Goal: Transaction & Acquisition: Purchase product/service

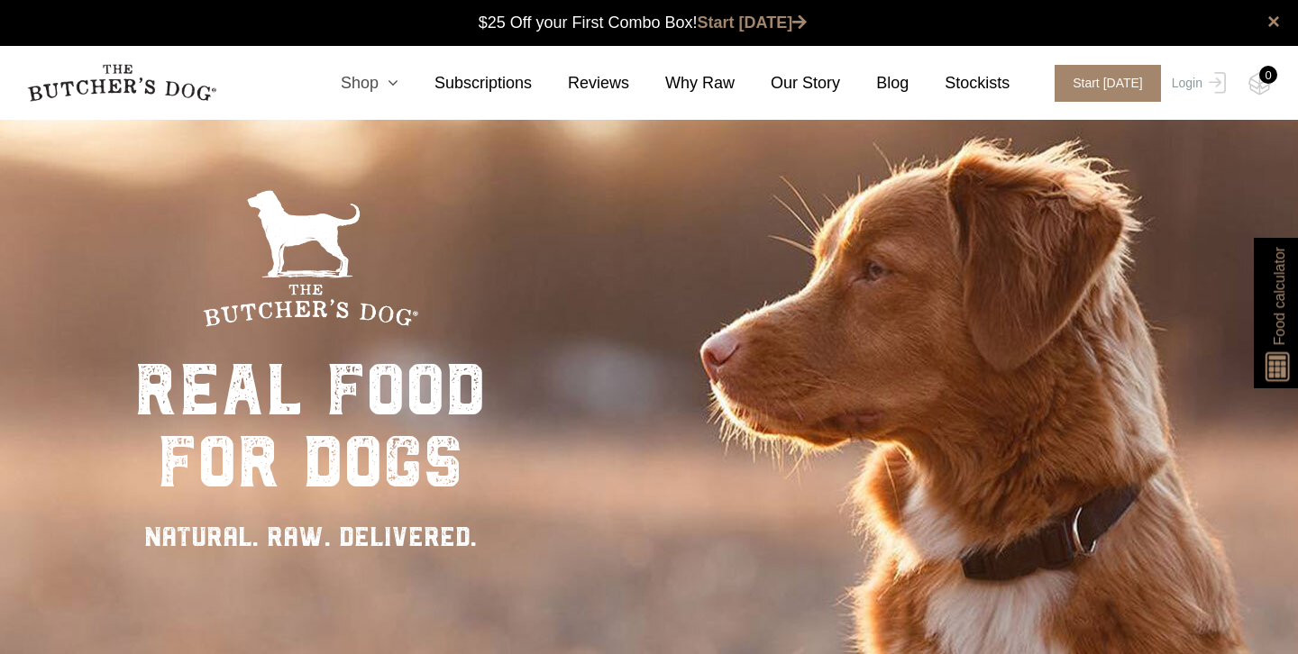
click at [385, 88] on icon at bounding box center [388, 83] width 20 height 16
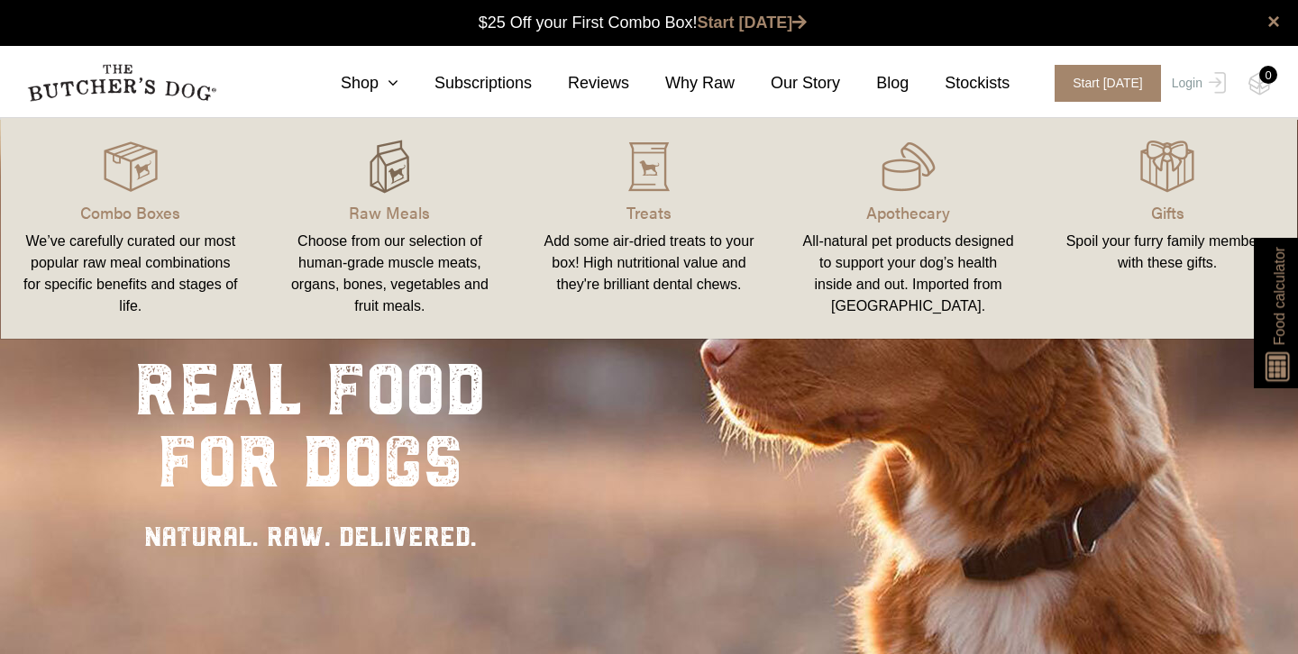
click at [393, 186] on img at bounding box center [389, 167] width 54 height 54
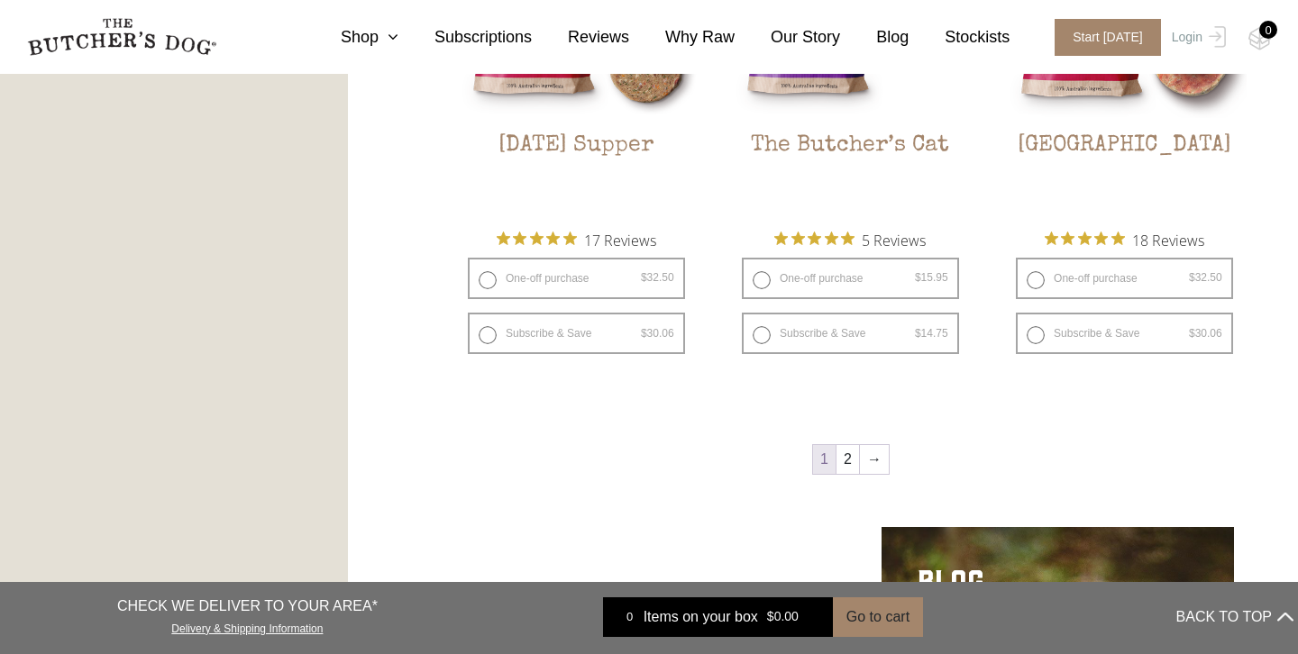
scroll to position [2681, 0]
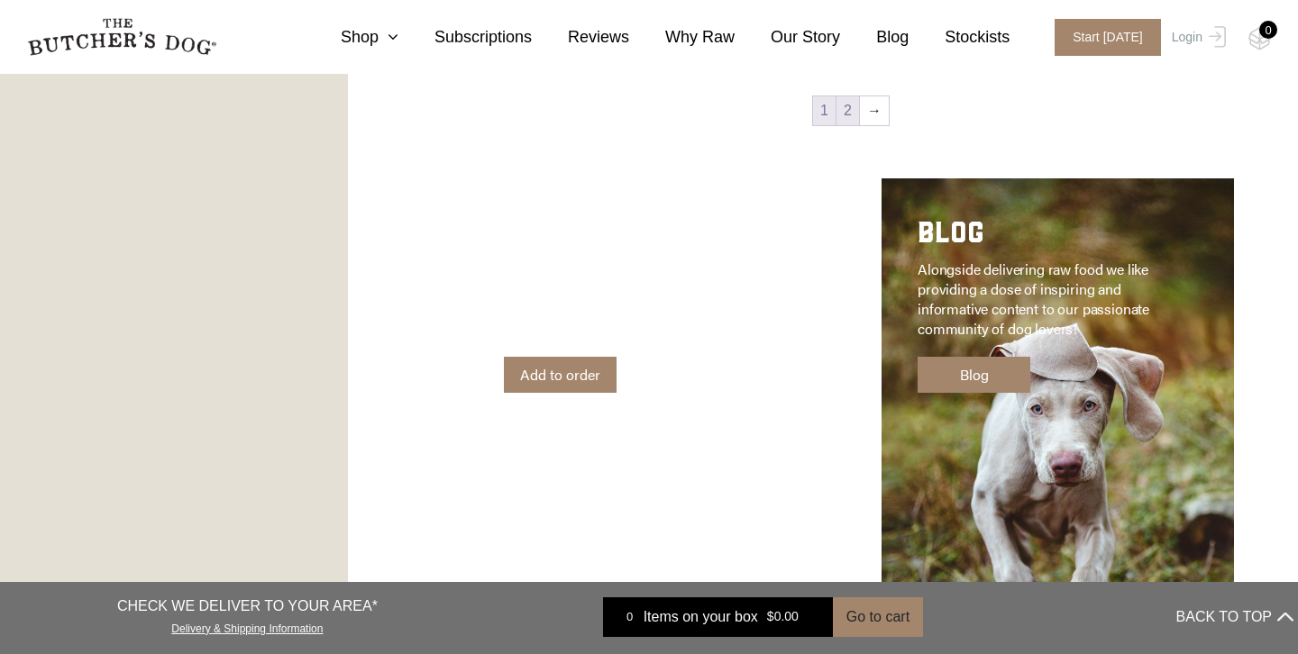
click at [847, 102] on link "2" at bounding box center [847, 110] width 23 height 29
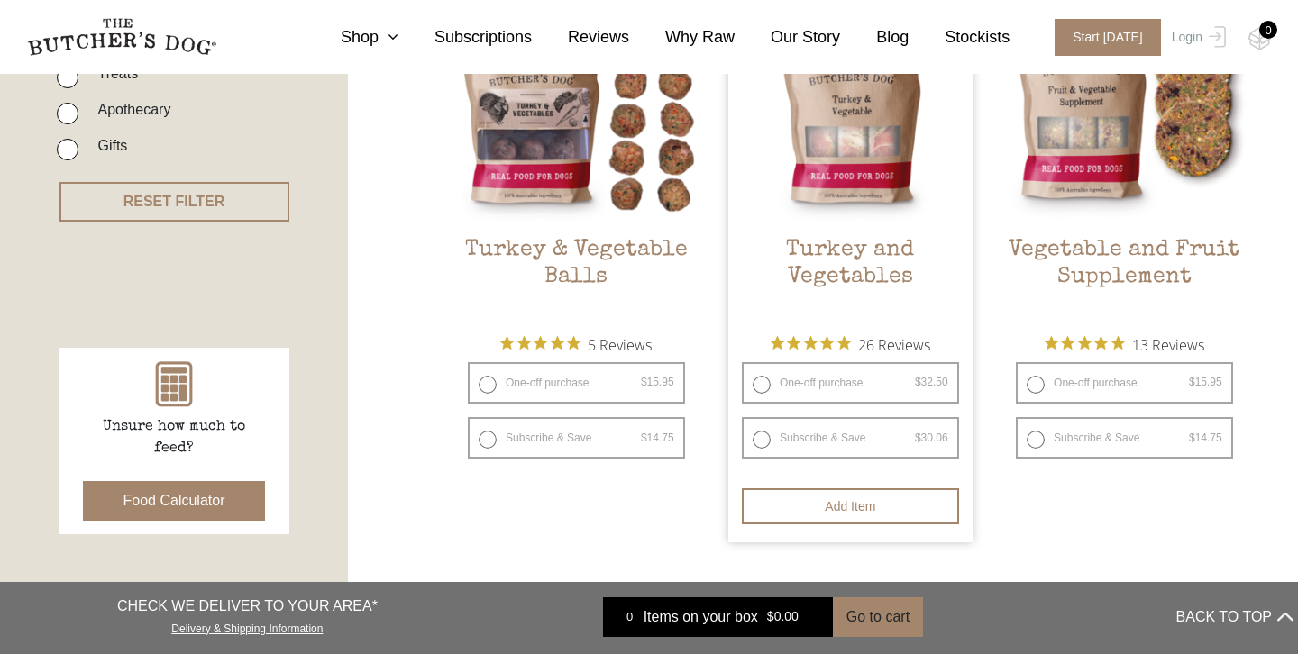
scroll to position [569, 0]
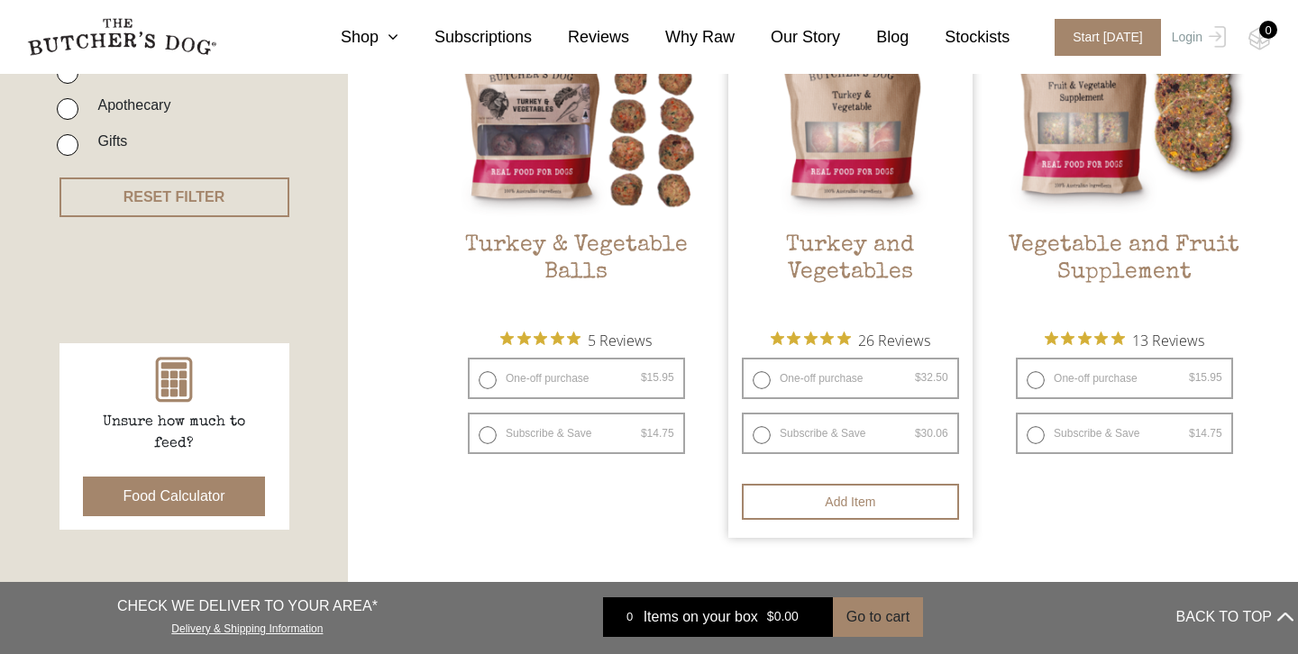
click at [789, 374] on label "One-off purchase $ 32.50 — or subscribe and save 7.5%" at bounding box center [850, 378] width 217 height 41
radio input "true"
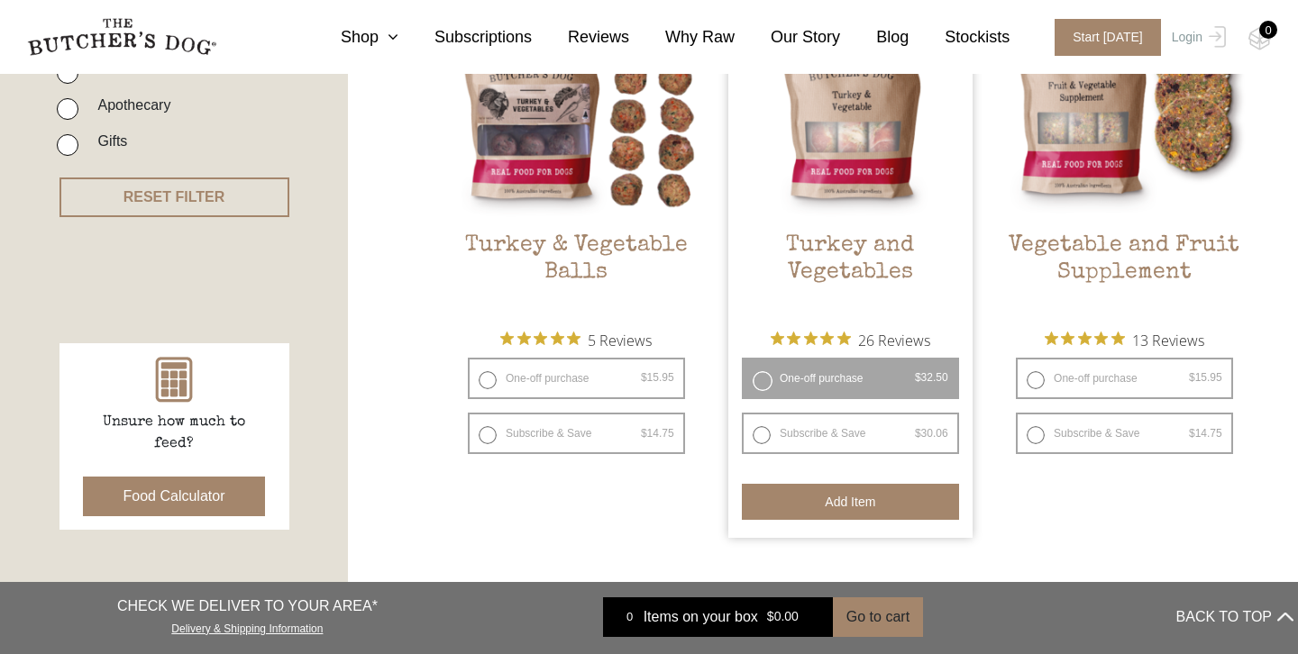
click at [805, 497] on button "Add item" at bounding box center [850, 502] width 217 height 36
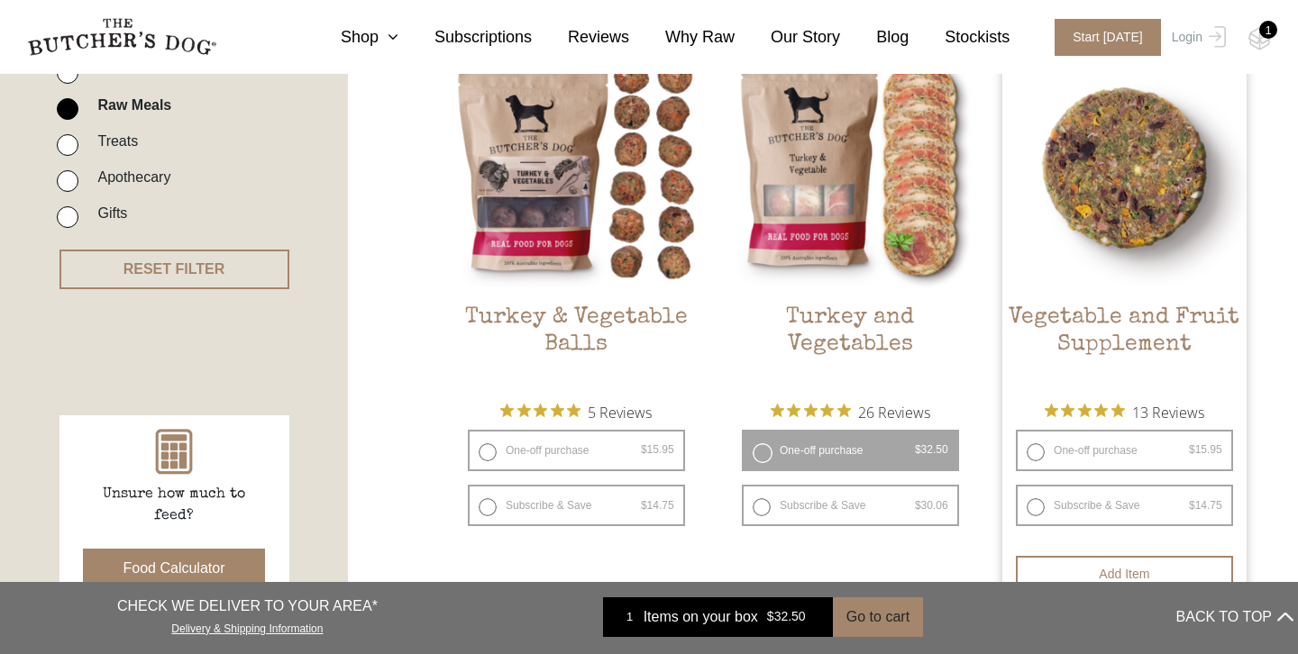
scroll to position [512, 0]
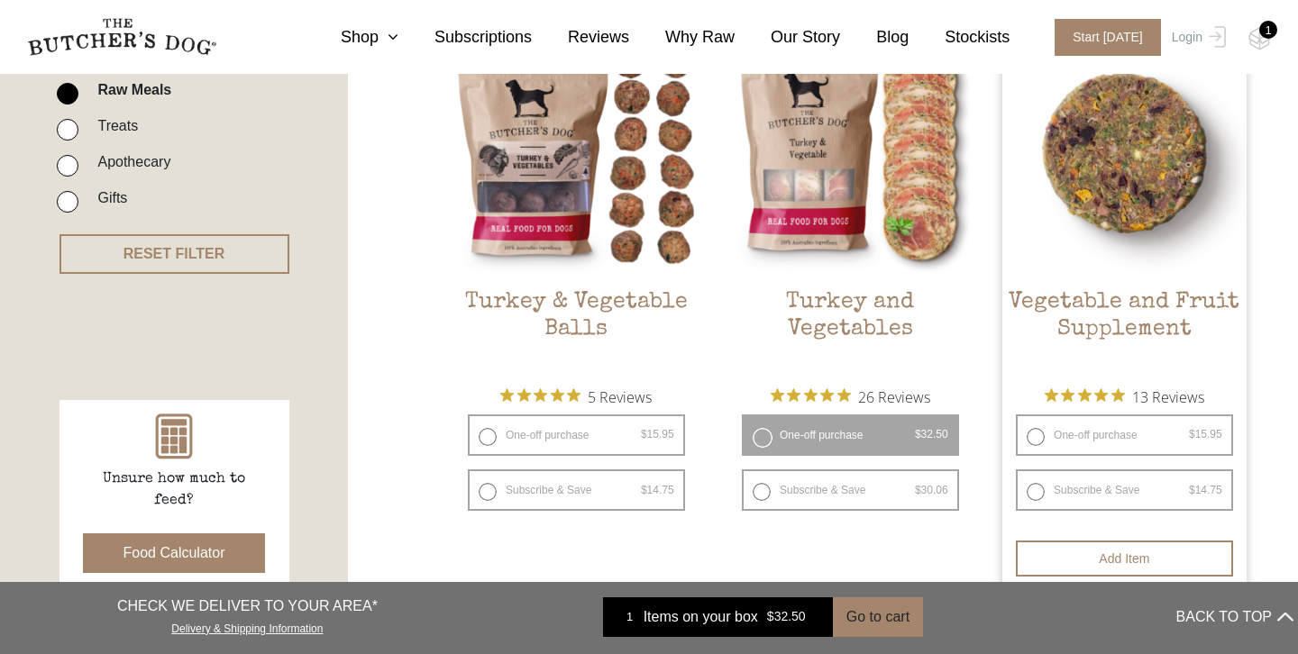
click at [1079, 432] on label "One-off purchase $ 15.95 — or subscribe and save 7.5%" at bounding box center [1124, 435] width 217 height 41
radio input "true"
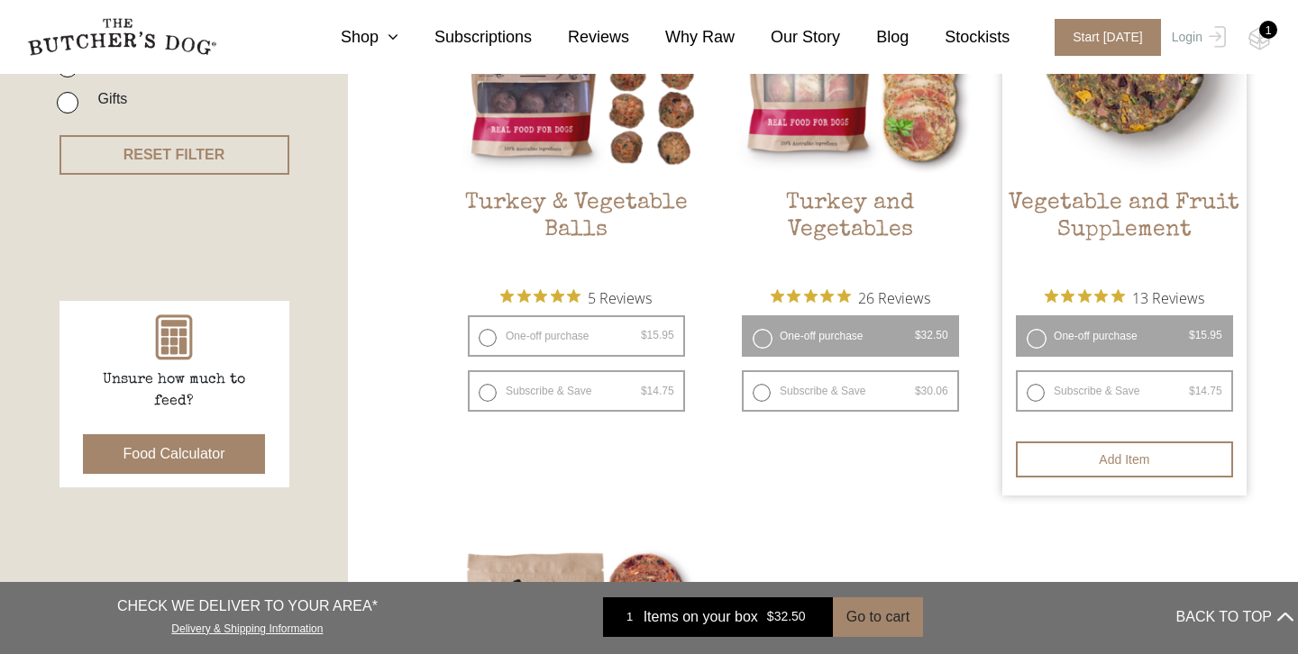
scroll to position [673, 0]
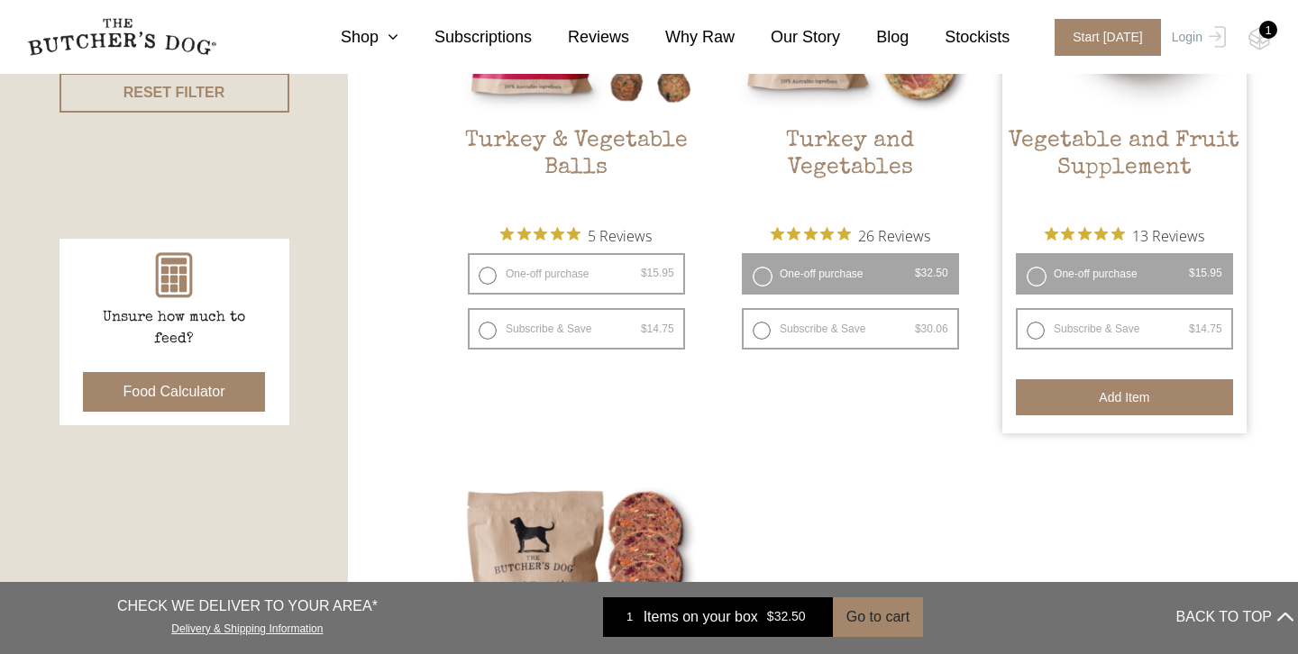
click at [1085, 405] on button "Add item" at bounding box center [1124, 397] width 217 height 36
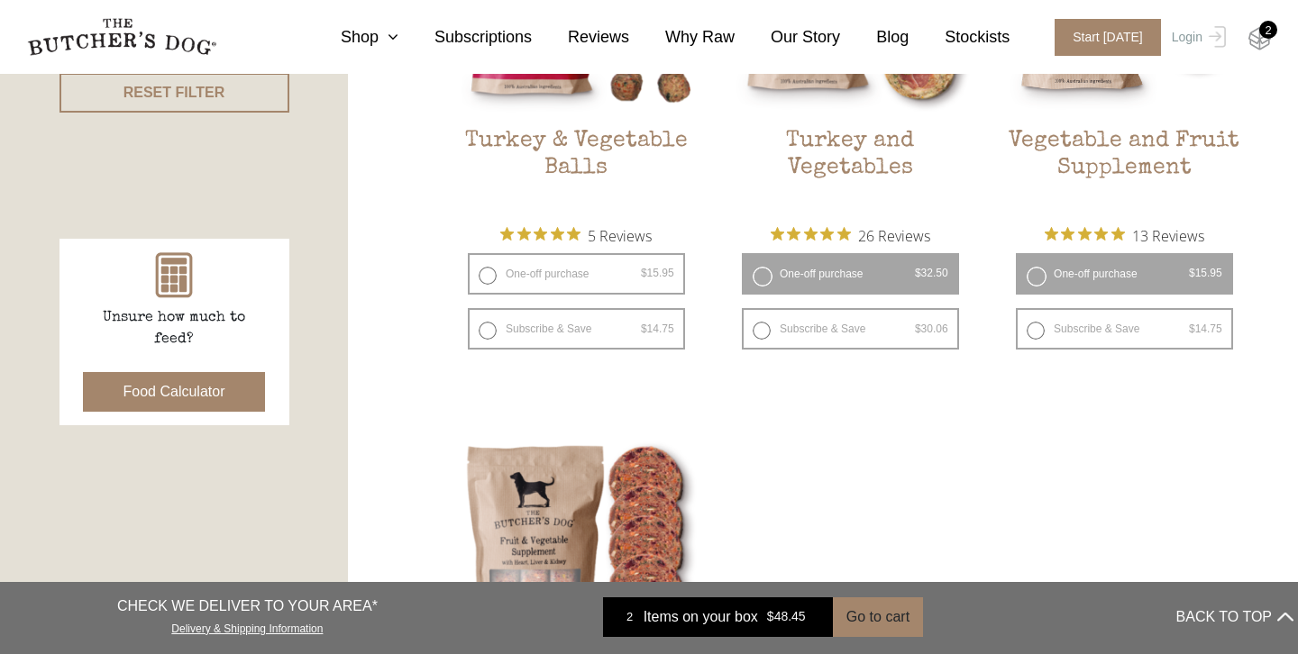
click at [1254, 28] on img at bounding box center [1259, 38] width 23 height 23
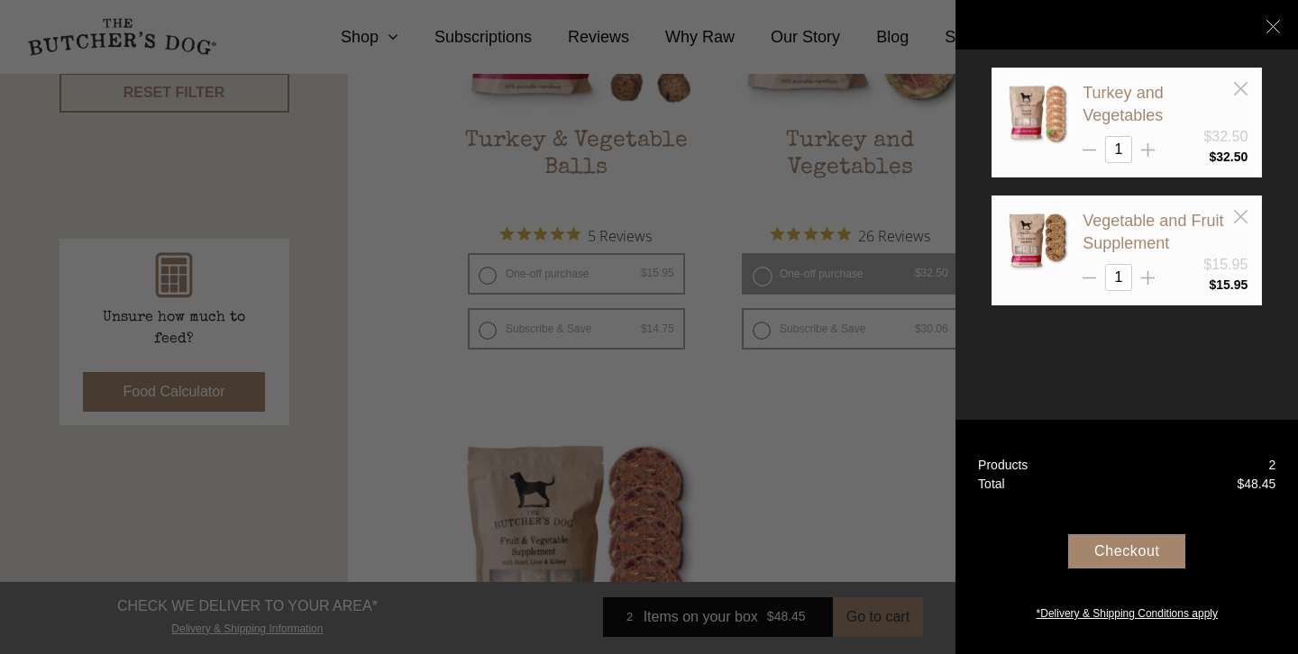
click at [1132, 556] on div "Checkout" at bounding box center [1126, 551] width 117 height 34
